Goal: Task Accomplishment & Management: Manage account settings

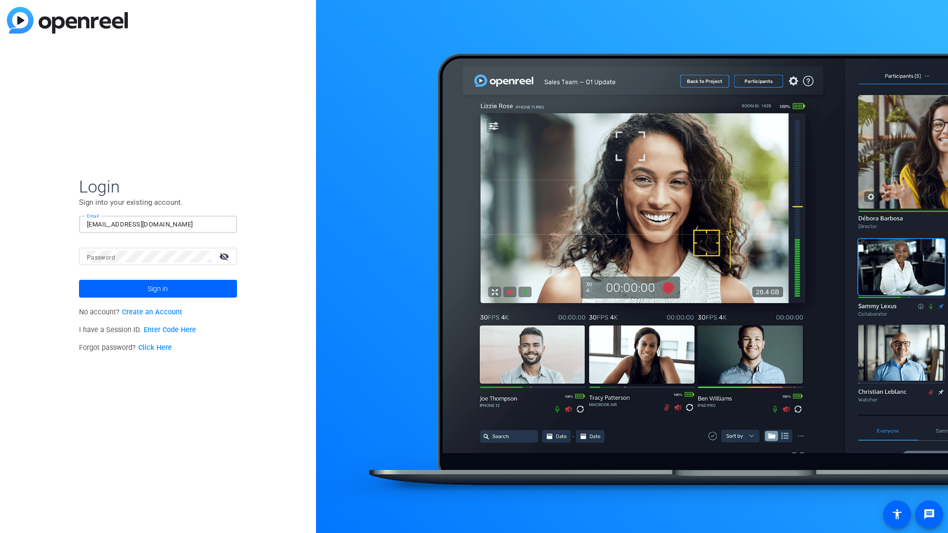
type input "tfreeman+27@openreel.com"
click at [157, 289] on span "Sign in" at bounding box center [158, 288] width 20 height 25
type input "1d3d2d231d2dd4"
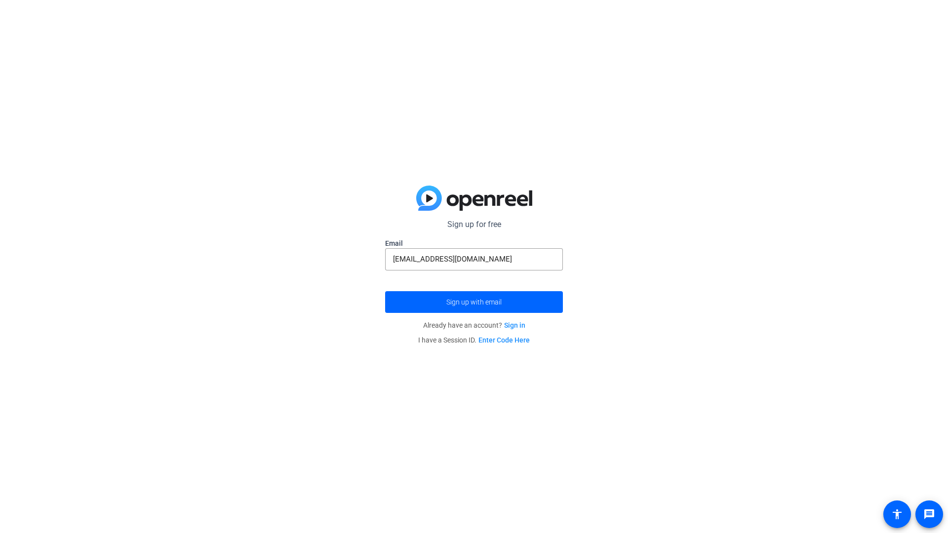
type input "[EMAIL_ADDRESS][DOMAIN_NAME]"
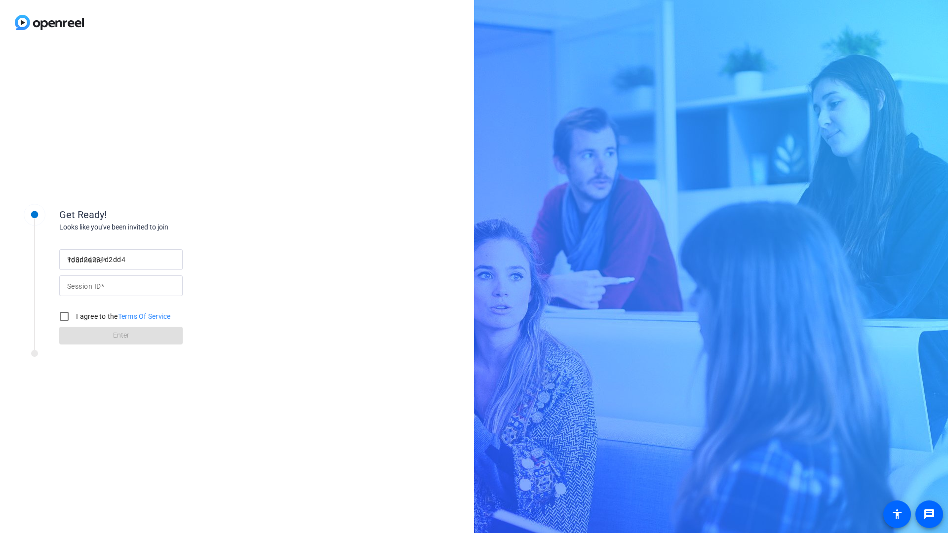
type input "1d3d2d231d2dd4"
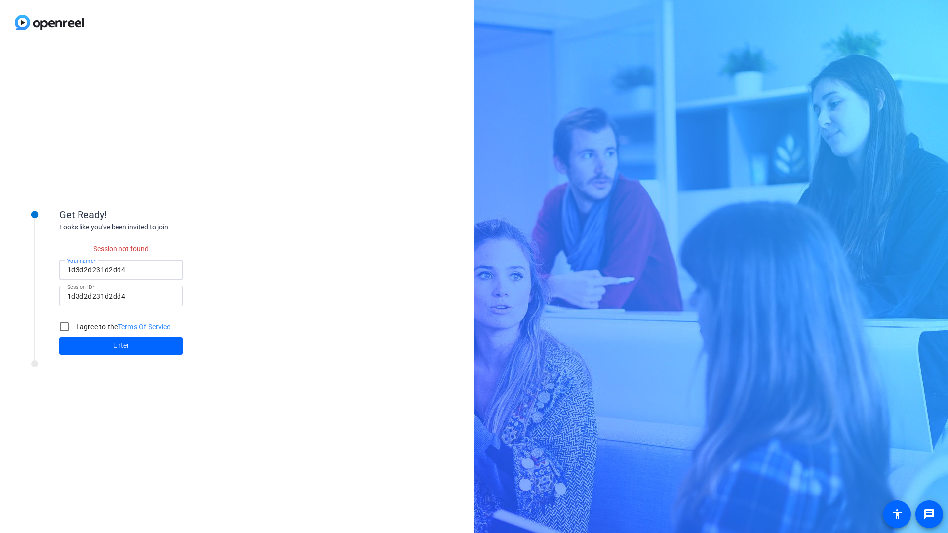
checkbox input "false"
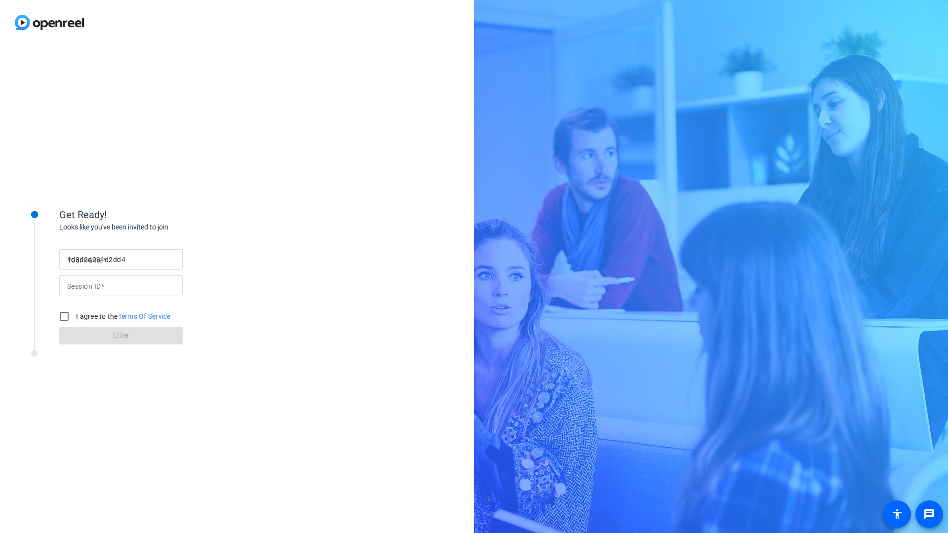
type input "1d3d2d231d2dd4"
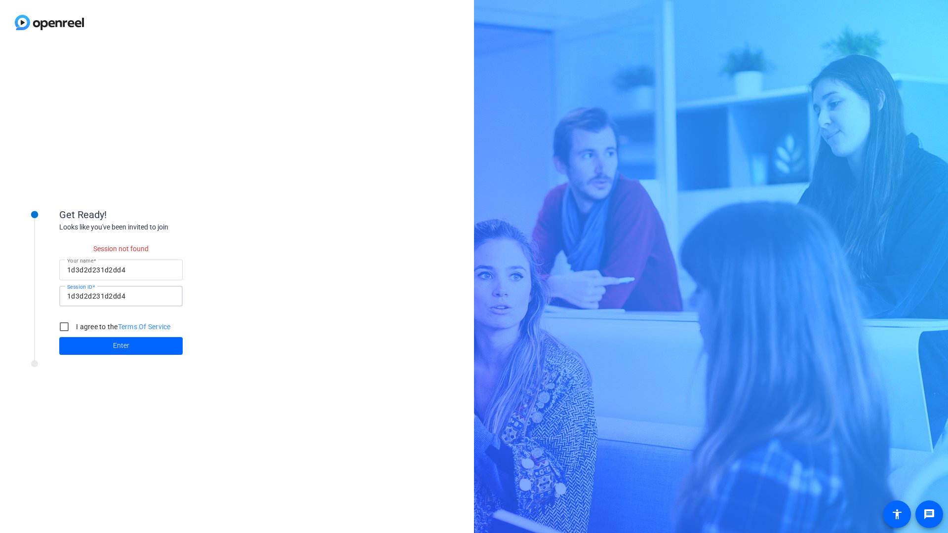
checkbox input "false"
type input "1d3d2d231d2dd4"
checkbox input "false"
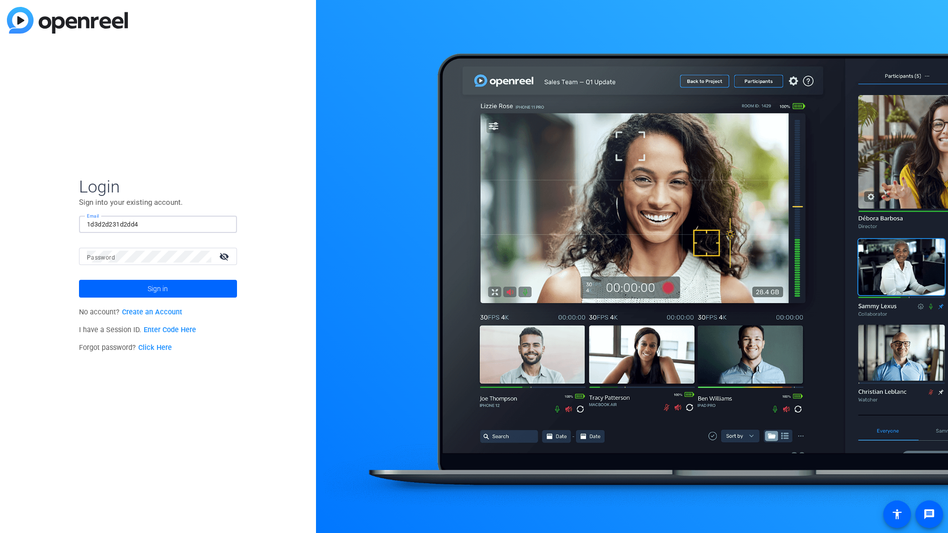
type input "1d3d2d231d2dd4"
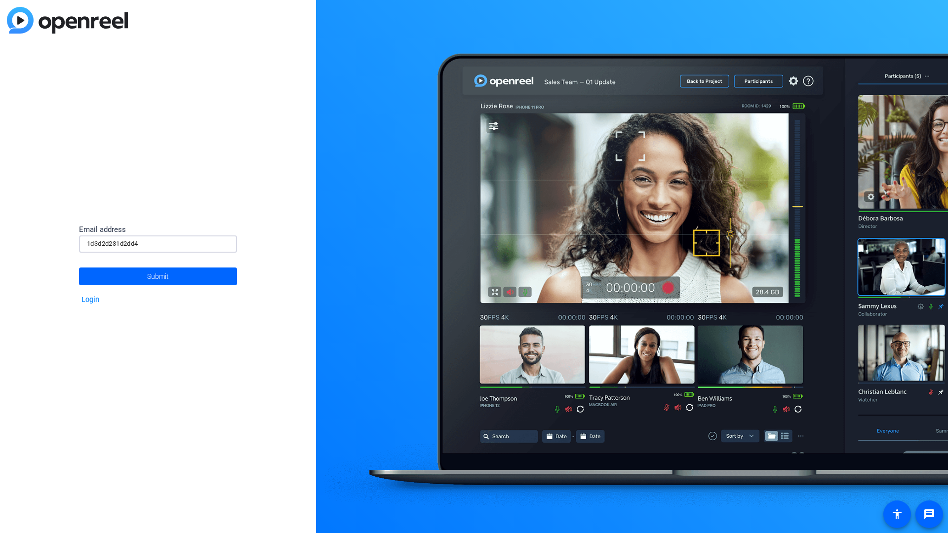
type input "1d3d2d231d2dd4"
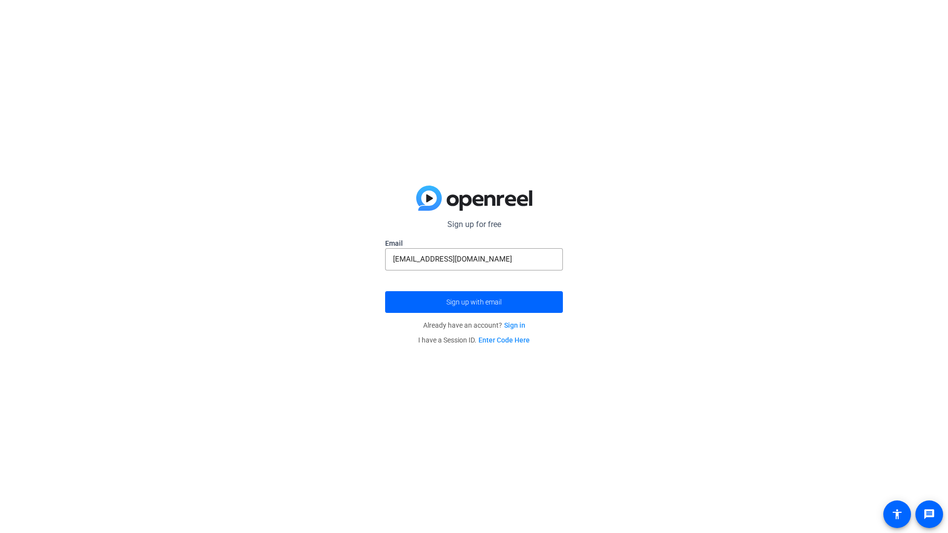
type input "[EMAIL_ADDRESS][DOMAIN_NAME]"
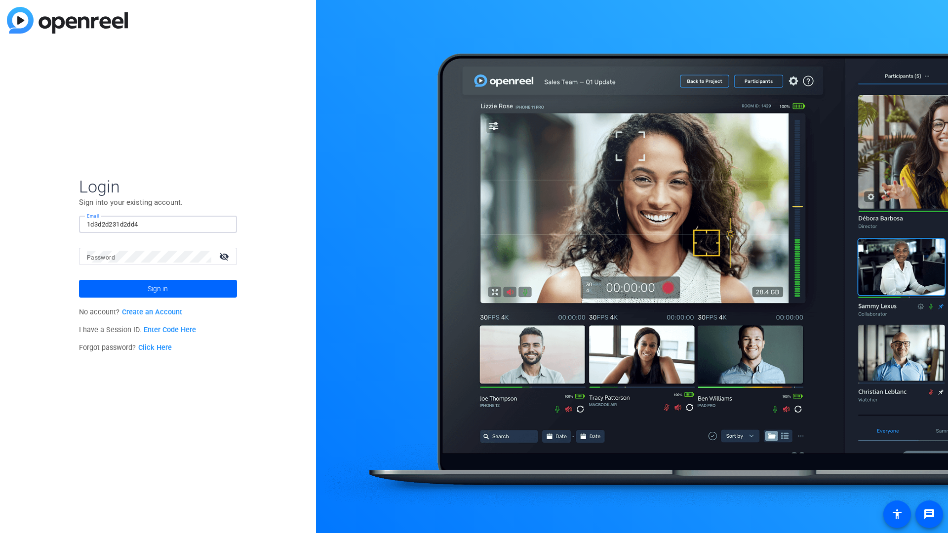
type input "1d3d2d231d2dd4"
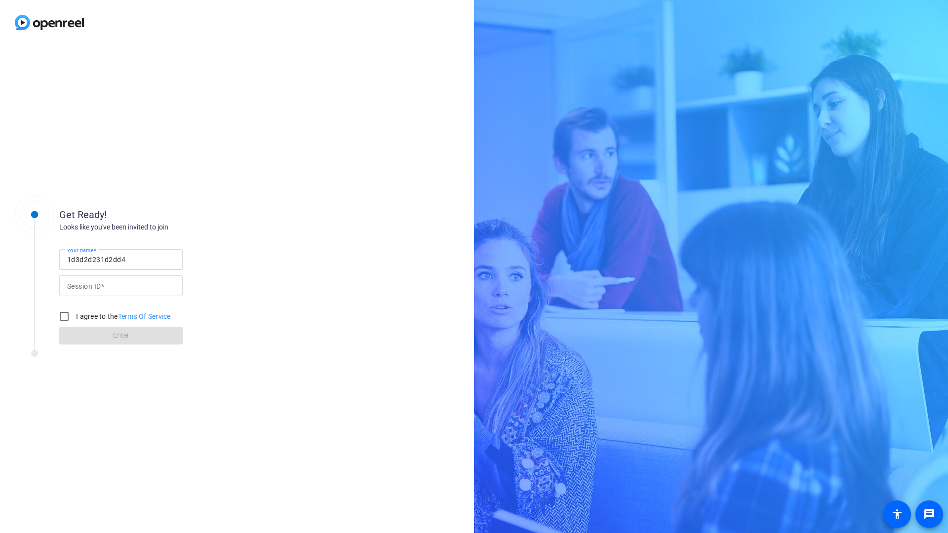
type input "1d3d2d231d2dd4"
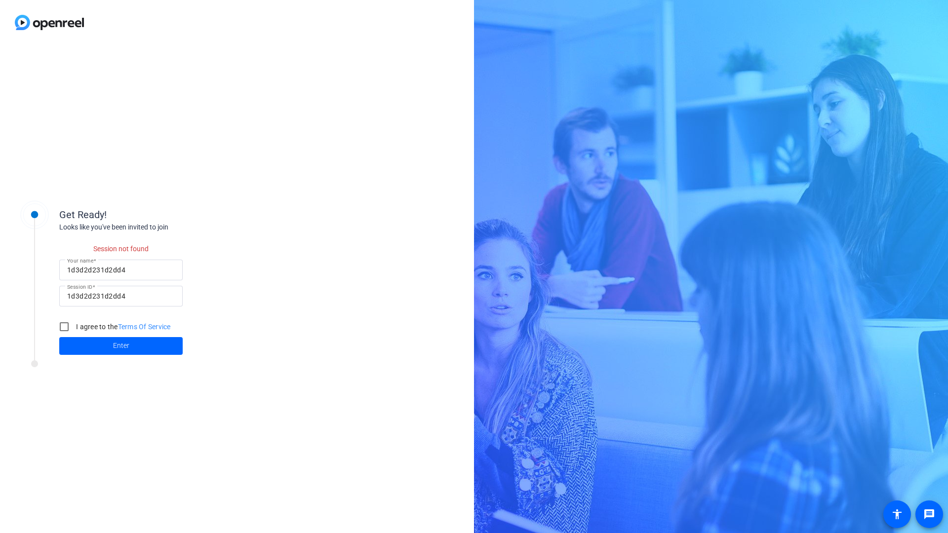
checkbox input "false"
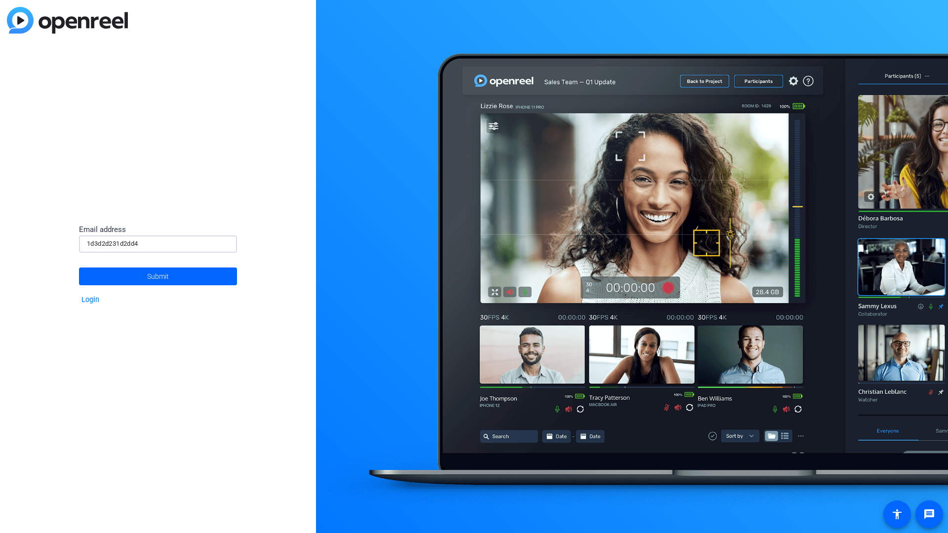
type input "1d3d2d231d2dd4"
